Goal: Task Accomplishment & Management: Use online tool/utility

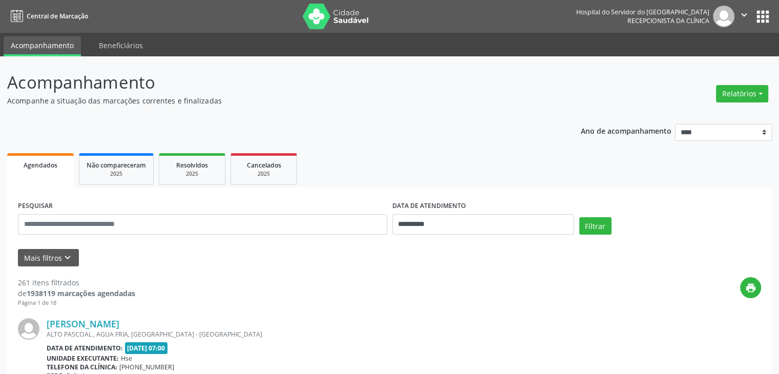
click at [771, 87] on div "Relatórios Agendamentos Procedimentos realizados" at bounding box center [741, 93] width 59 height 25
click at [760, 93] on button "Relatórios" at bounding box center [742, 93] width 52 height 17
click at [738, 111] on link "Agendamentos" at bounding box center [713, 116] width 110 height 14
select select "*"
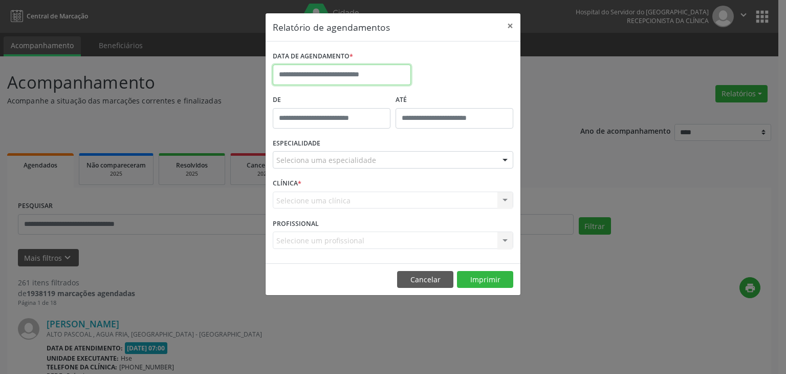
click at [396, 78] on input "text" at bounding box center [342, 75] width 138 height 20
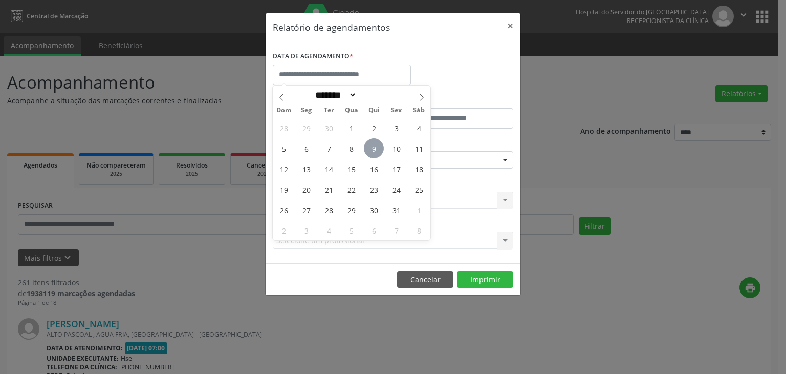
click at [379, 150] on span "9" at bounding box center [374, 148] width 20 height 20
type input "**********"
click at [379, 150] on span "9" at bounding box center [374, 148] width 20 height 20
click at [379, 150] on div "ESPECIALIDADE Seleciona uma especialidade Todas as especialidades Alergologia A…" at bounding box center [393, 156] width 246 height 40
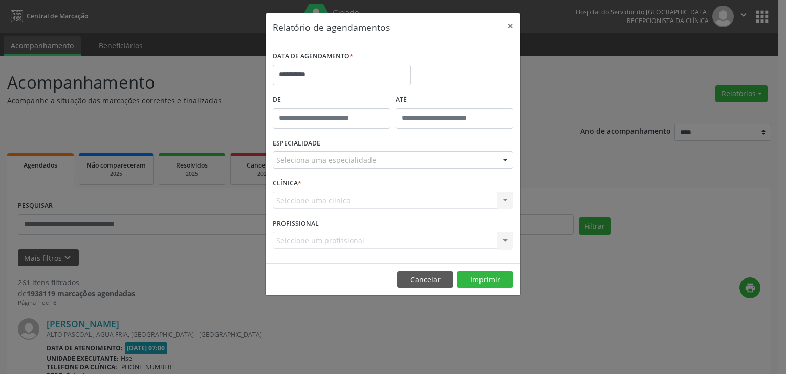
click at [417, 161] on div "Seleciona uma especialidade" at bounding box center [393, 159] width 241 height 17
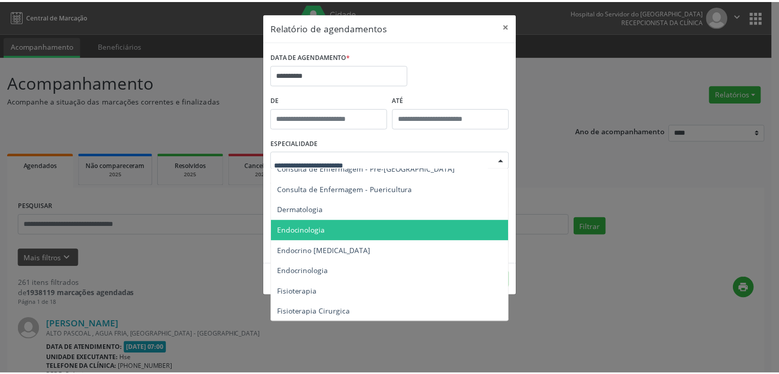
scroll to position [563, 0]
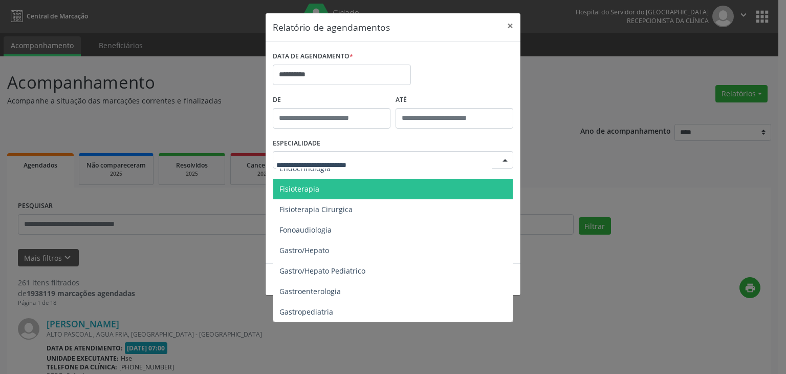
click at [412, 196] on span "Fisioterapia" at bounding box center [393, 189] width 241 height 20
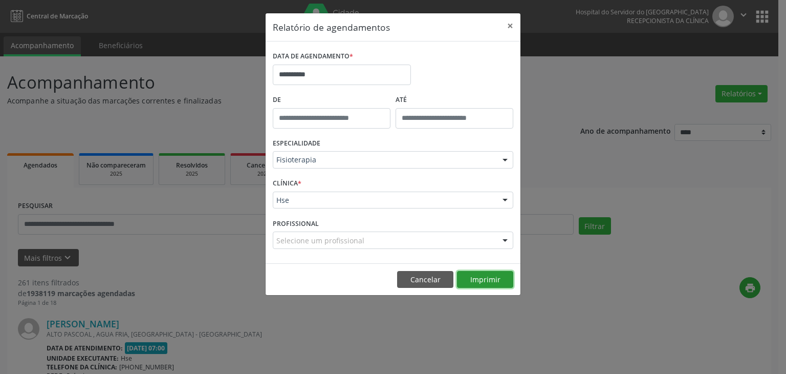
click at [483, 277] on button "Imprimir" at bounding box center [485, 279] width 56 height 17
click at [511, 25] on button "×" at bounding box center [510, 25] width 20 height 25
